Goal: Information Seeking & Learning: Learn about a topic

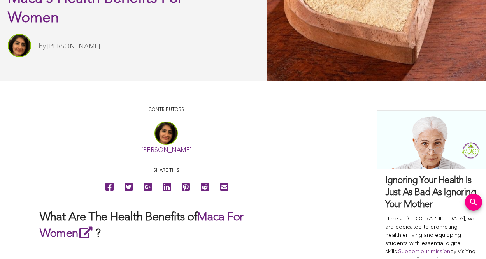
scroll to position [344, 0]
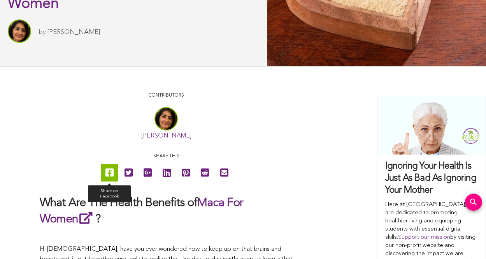
click at [109, 172] on icon at bounding box center [109, 173] width 8 height 18
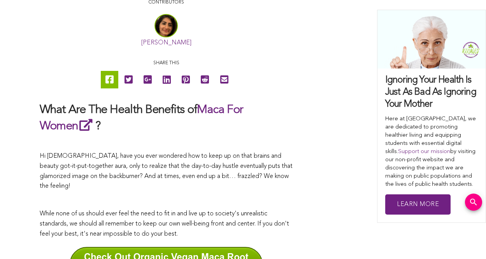
scroll to position [452, 0]
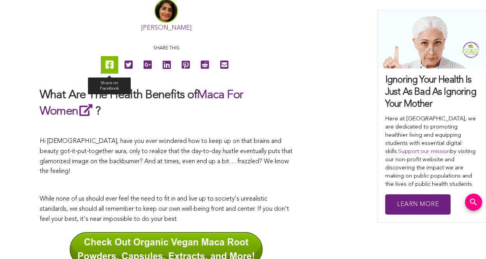
click at [109, 64] on icon at bounding box center [109, 65] width 8 height 18
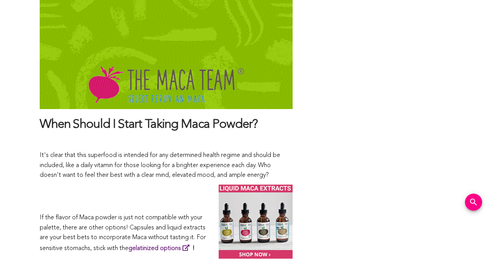
scroll to position [4171, 0]
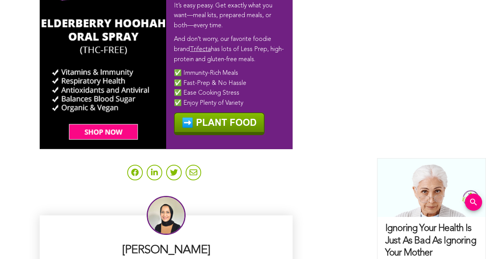
scroll to position [2701, 0]
